Goal: Task Accomplishment & Management: Use online tool/utility

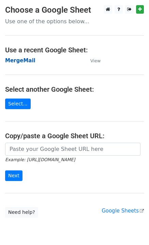
click at [21, 60] on strong "MergeMail" at bounding box center [20, 60] width 30 height 6
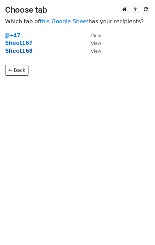
click at [22, 51] on strong "Sheet168" at bounding box center [18, 51] width 27 height 6
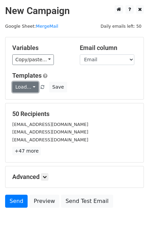
click at [19, 85] on link "Load..." at bounding box center [25, 87] width 26 height 11
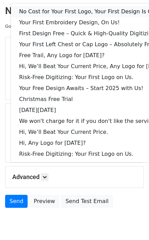
click at [65, 13] on link "No Cost for Your First Logo, Your First Design Is On Us!" at bounding box center [93, 11] width 165 height 11
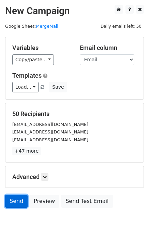
click at [5, 205] on link "Send" at bounding box center [16, 201] width 23 height 13
